Goal: Task Accomplishment & Management: Manage account settings

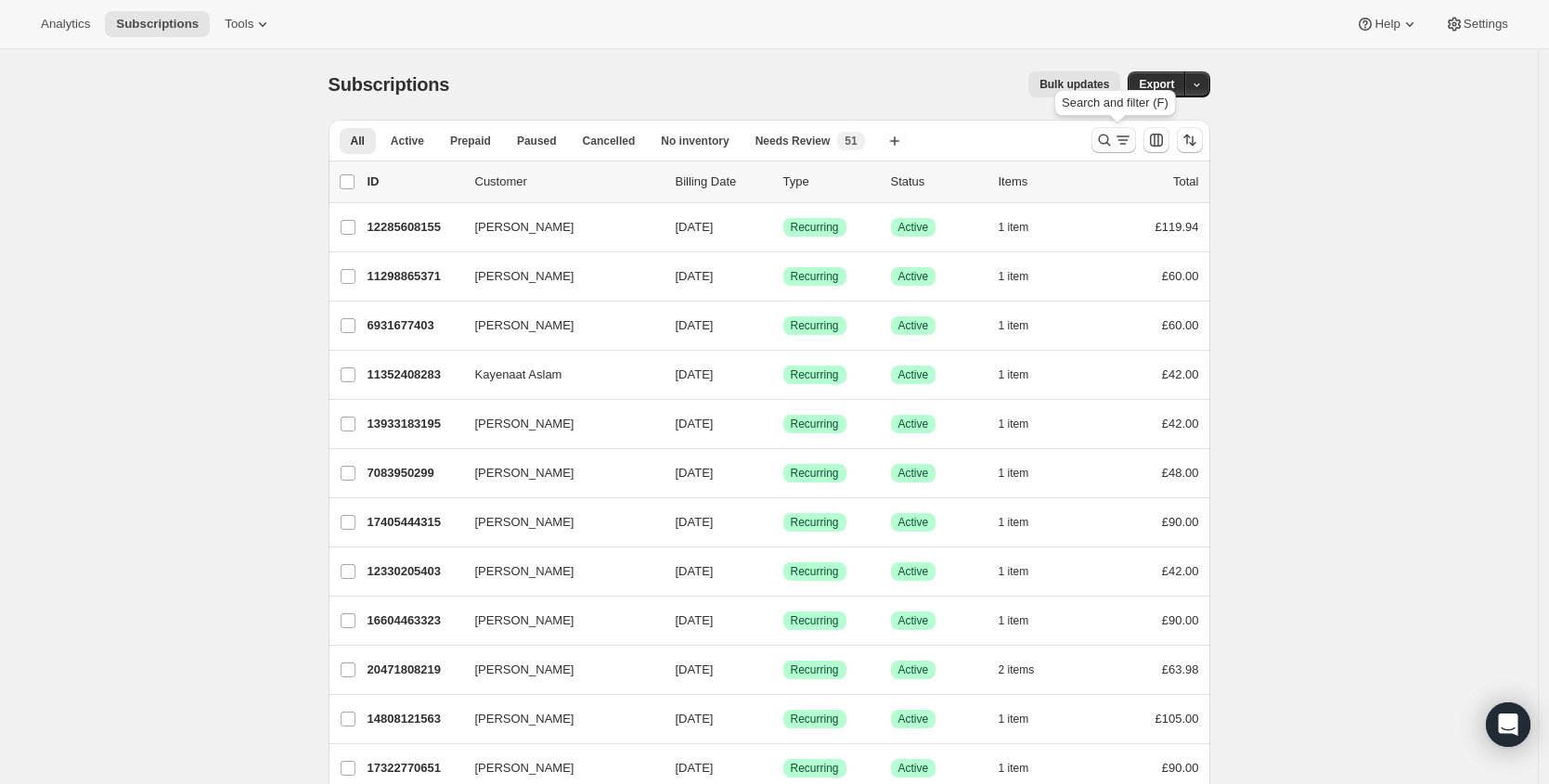
click at [1105, 136] on icon "Search and filter results" at bounding box center [1105, 140] width 19 height 19
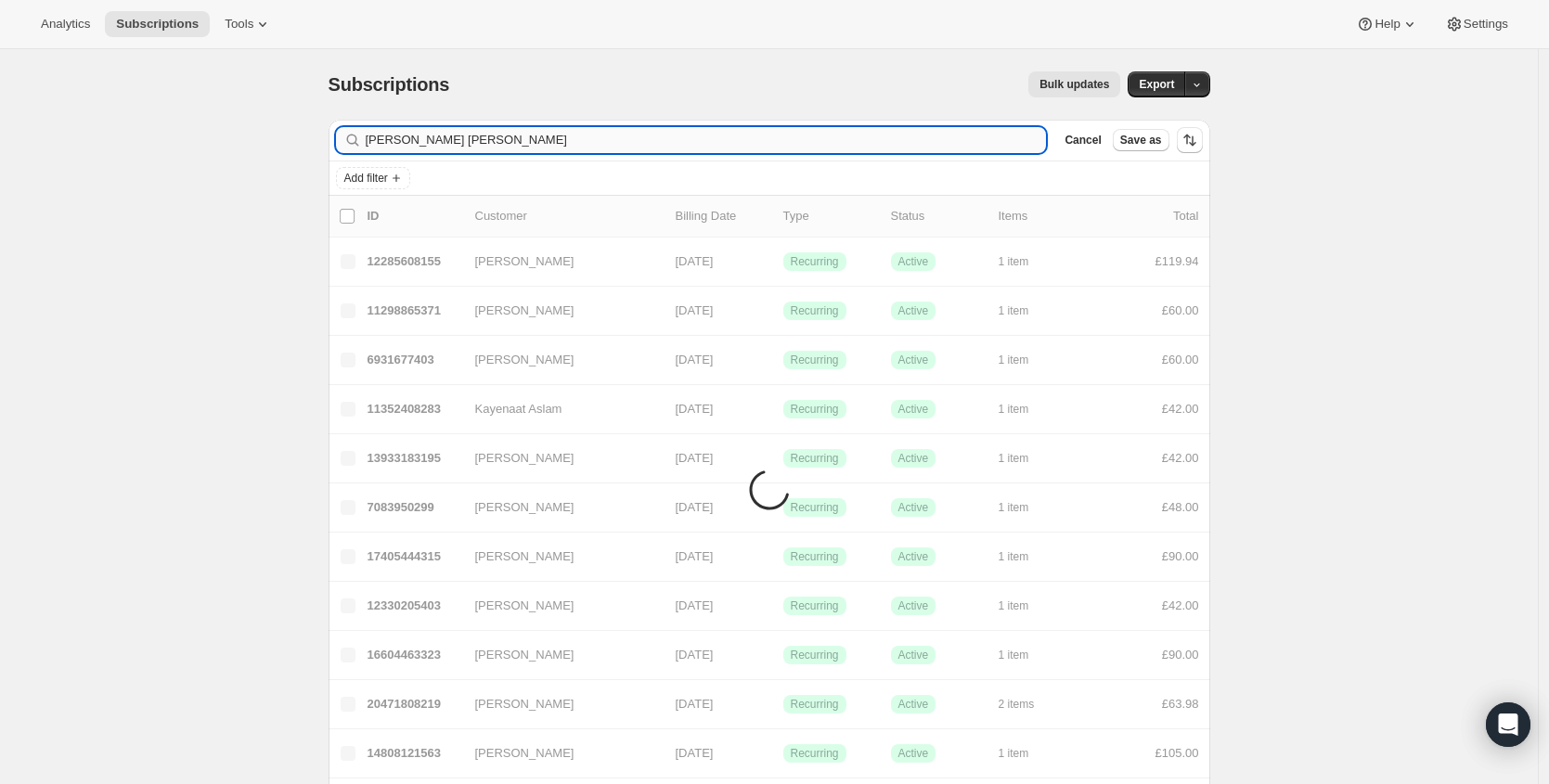
click at [692, 145] on input "[PERSON_NAME] [PERSON_NAME]" at bounding box center [705, 140] width 681 height 26
type input "[PERSON_NAME]"
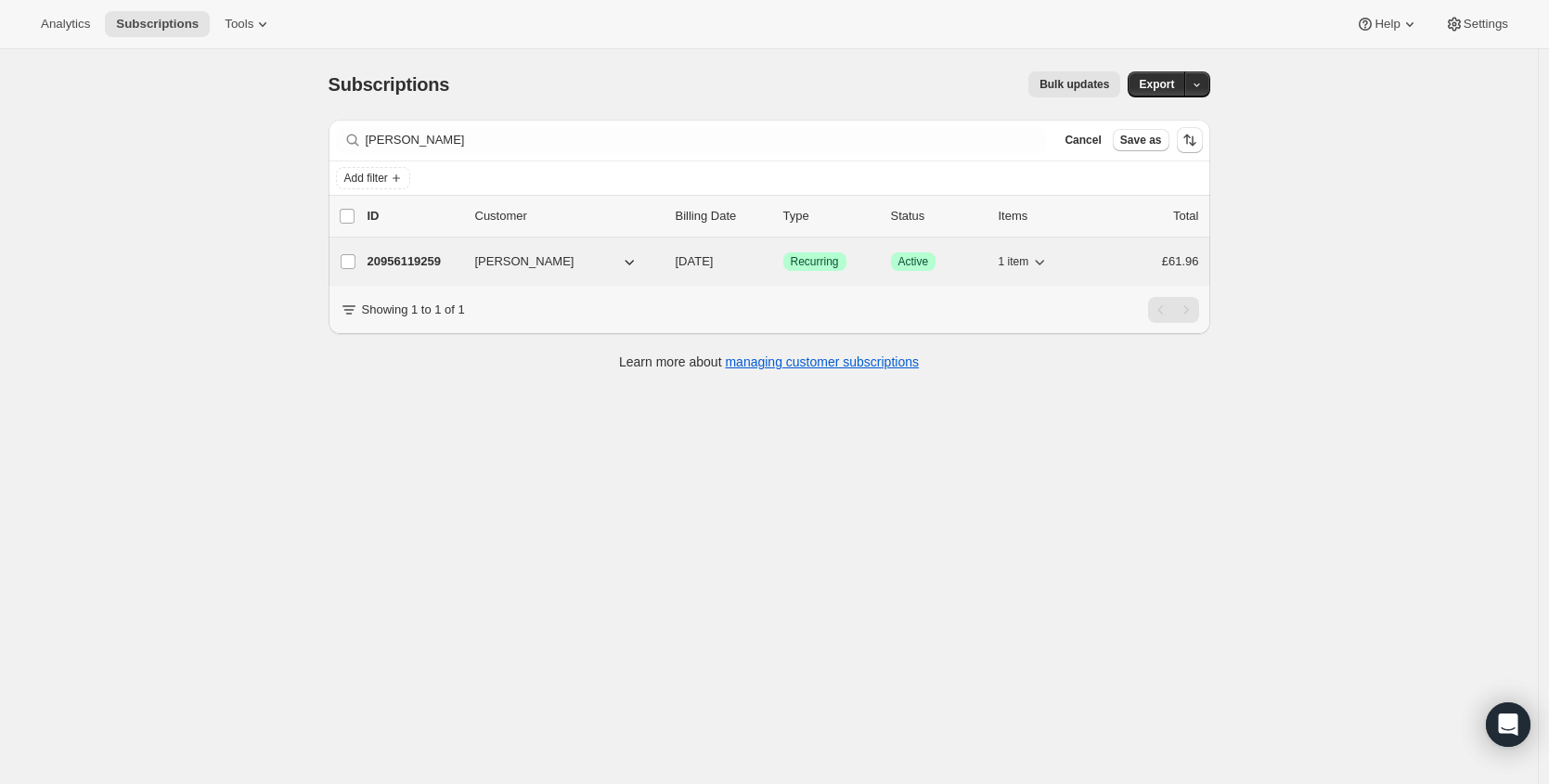
click at [436, 254] on p "20956119259" at bounding box center [413, 262] width 93 height 19
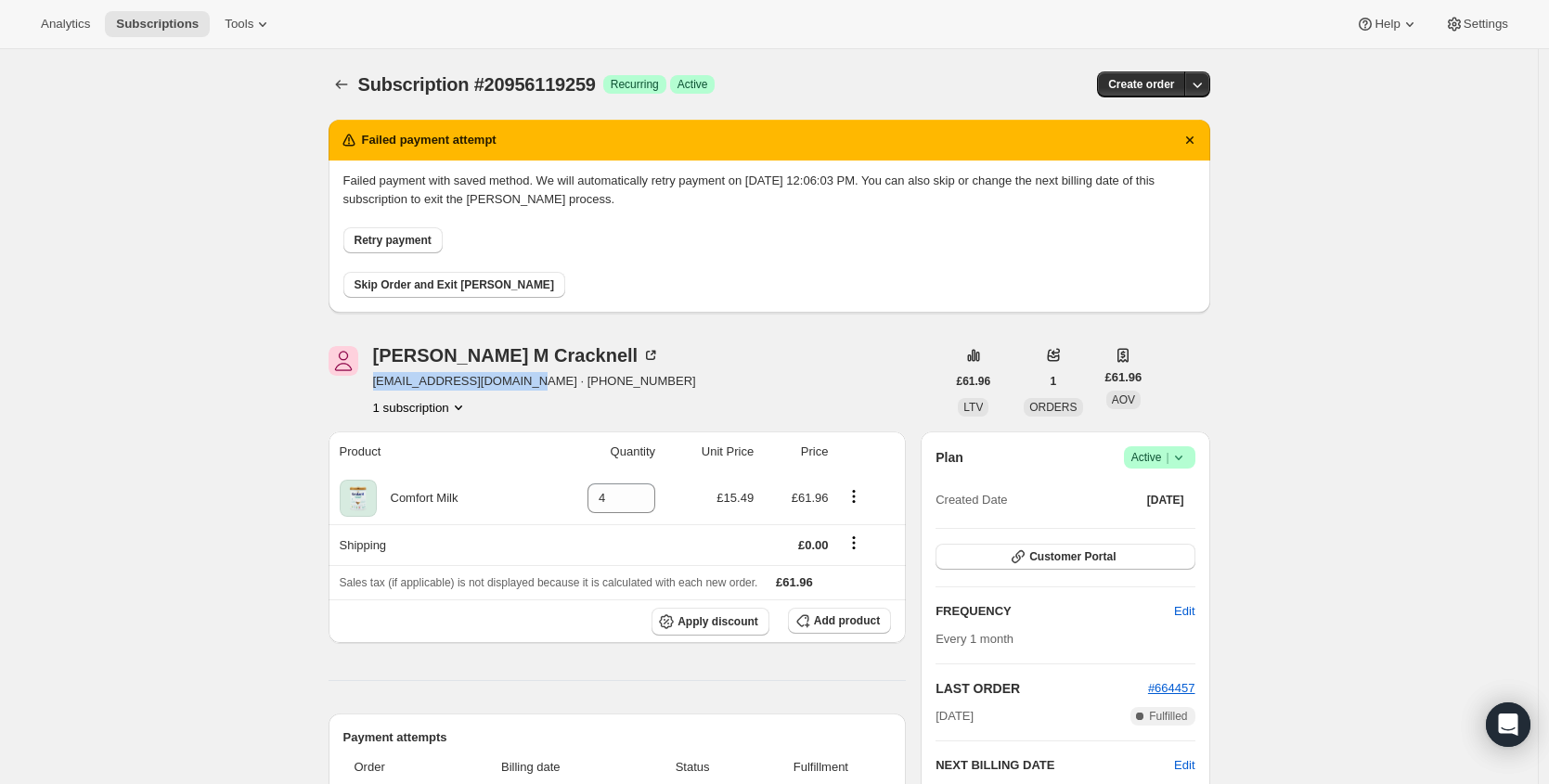
drag, startPoint x: 377, startPoint y: 382, endPoint x: 528, endPoint y: 383, distance: 151.0
click at [528, 383] on span "[EMAIL_ADDRESS][DOMAIN_NAME] · [PHONE_NUMBER]" at bounding box center [534, 381] width 323 height 19
copy span "[EMAIL_ADDRESS][DOMAIN_NAME]"
click at [1186, 452] on icon at bounding box center [1179, 457] width 19 height 19
click at [1140, 527] on span "Cancel subscription" at bounding box center [1158, 525] width 105 height 14
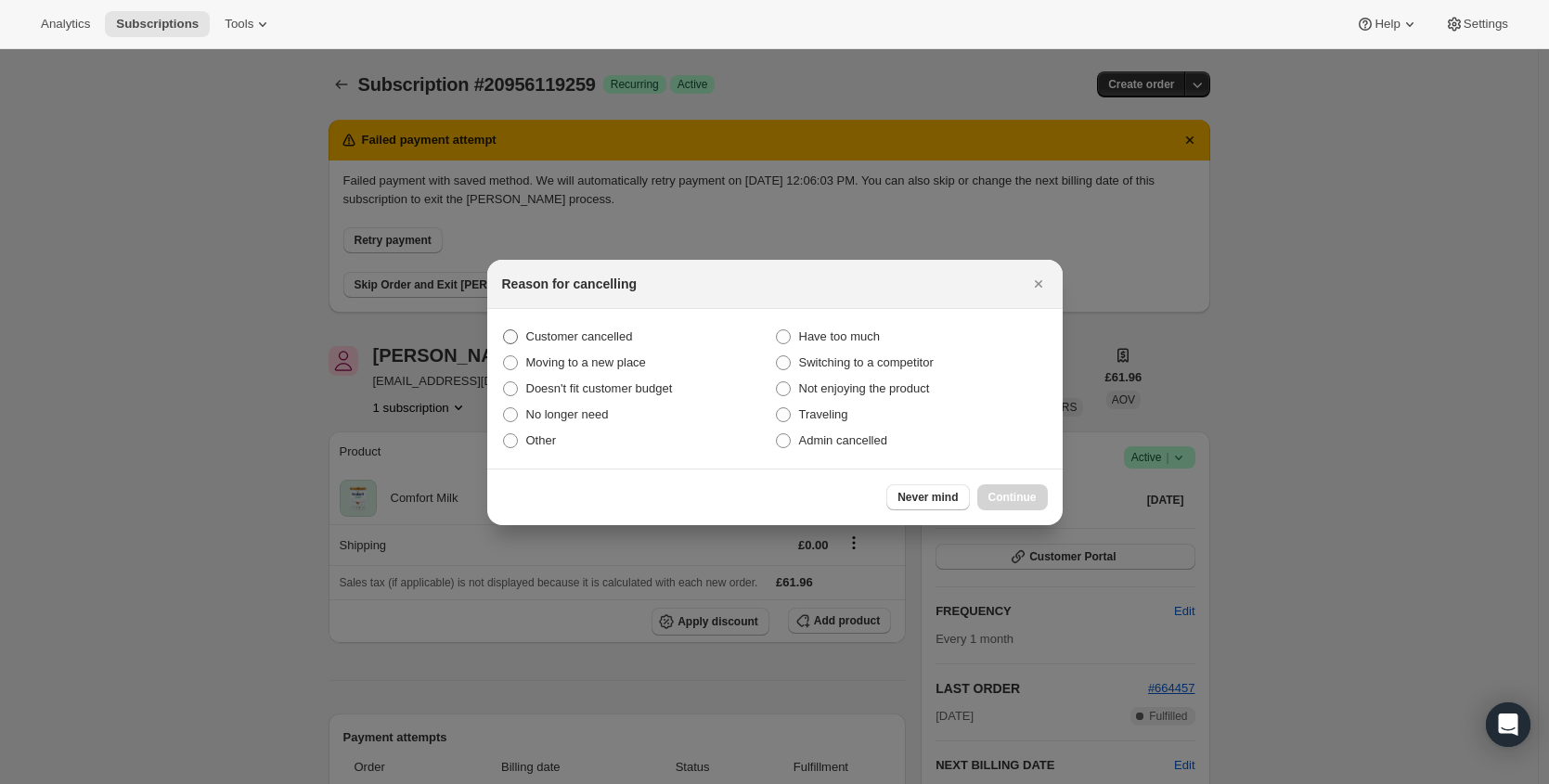
click at [603, 336] on span "Customer cancelled" at bounding box center [579, 336] width 106 height 14
click at [504, 330] on input "Customer cancelled" at bounding box center [503, 329] width 1 height 1
radio input "true"
click at [1023, 488] on button "Continue" at bounding box center [1012, 497] width 71 height 26
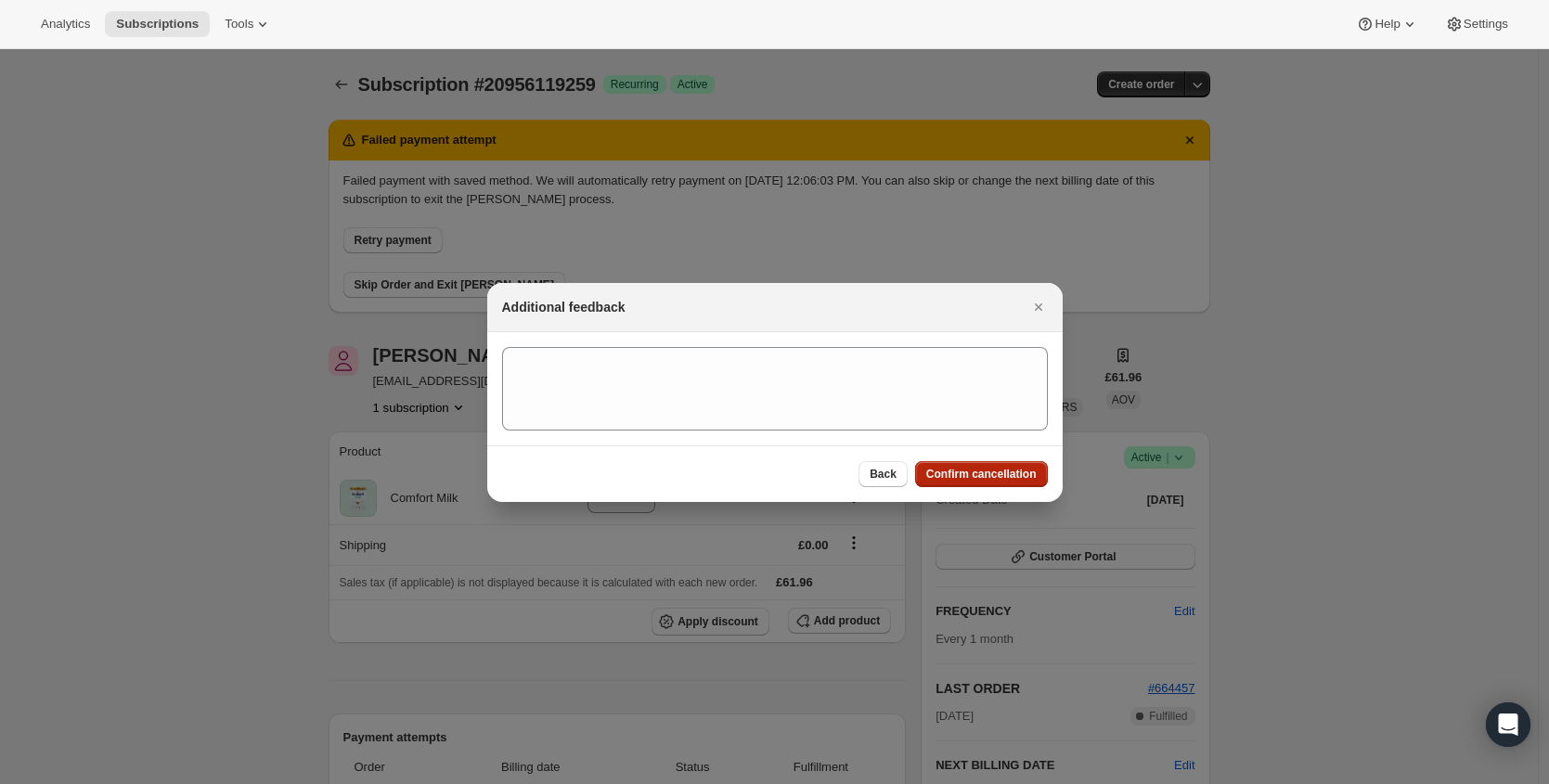
click at [1015, 468] on span "Confirm cancellation" at bounding box center [981, 474] width 110 height 15
